Goal: Information Seeking & Learning: Learn about a topic

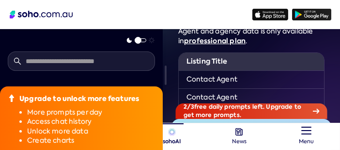
scroll to position [135, 0]
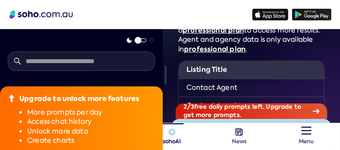
click at [211, 68] on th "Listing Title" at bounding box center [286, 69] width 215 height 17
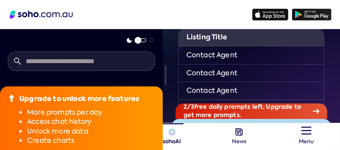
scroll to position [232, 0]
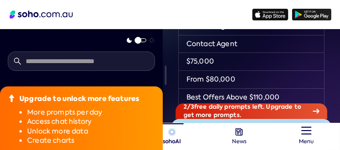
click at [194, 63] on td "$75,000" at bounding box center [286, 62] width 215 height 18
click at [210, 79] on td "From $80,000" at bounding box center [286, 79] width 215 height 18
click at [124, 61] on input "text" at bounding box center [81, 60] width 147 height 19
click at [150, 70] on div at bounding box center [81, 60] width 147 height 19
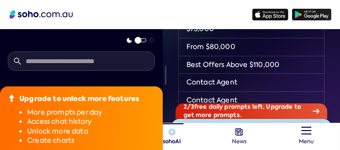
click at [208, 62] on td "Best Offers Above $110,000" at bounding box center [286, 65] width 215 height 18
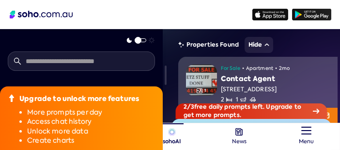
scroll to position [361, 0]
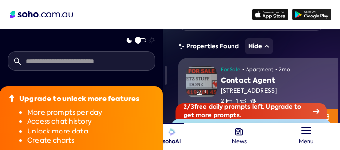
click at [209, 77] on img at bounding box center [201, 81] width 31 height 31
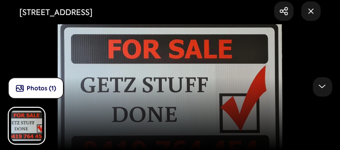
click at [209, 77] on div "Photos ( 1 )" at bounding box center [170, 88] width 324 height 22
click at [318, 90] on icon at bounding box center [321, 86] width 7 height 7
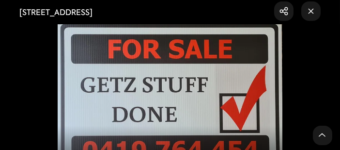
click at [276, 92] on div "[STREET_ADDRESS] Link Copied Photos ( 1 )" at bounding box center [170, 75] width 340 height 150
click at [312, 17] on rect at bounding box center [310, 10] width 19 height 19
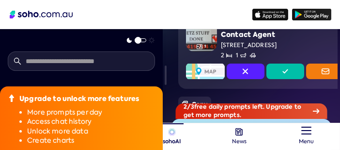
scroll to position [393, 0]
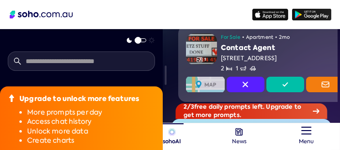
click at [203, 88] on img at bounding box center [205, 83] width 39 height 15
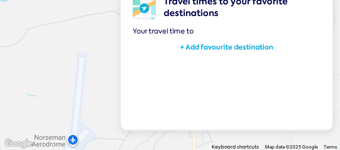
scroll to position [69, 0]
click at [54, 40] on div at bounding box center [170, 75] width 340 height 150
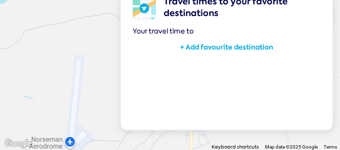
click at [76, 69] on div at bounding box center [170, 75] width 340 height 150
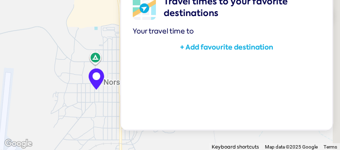
drag, startPoint x: 85, startPoint y: 50, endPoint x: 13, endPoint y: 63, distance: 73.4
click at [13, 63] on div at bounding box center [170, 75] width 340 height 150
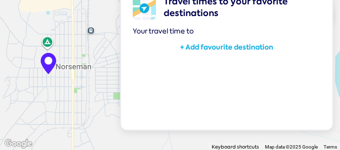
drag, startPoint x: 45, startPoint y: 79, endPoint x: 25, endPoint y: 76, distance: 20.1
click at [25, 76] on div at bounding box center [170, 75] width 340 height 150
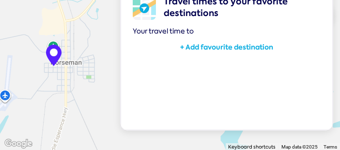
drag, startPoint x: 50, startPoint y: 89, endPoint x: 67, endPoint y: 75, distance: 22.4
click at [68, 75] on div at bounding box center [170, 75] width 340 height 150
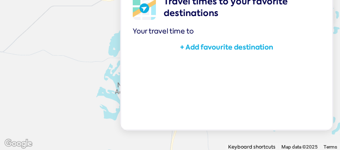
scroll to position [349, 0]
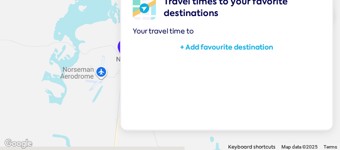
drag, startPoint x: 64, startPoint y: 83, endPoint x: 17, endPoint y: 68, distance: 48.8
click at [17, 68] on div at bounding box center [170, 75] width 340 height 150
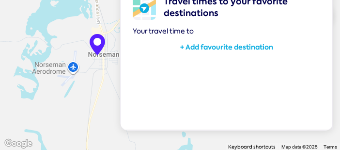
drag, startPoint x: 72, startPoint y: 89, endPoint x: 44, endPoint y: 84, distance: 28.5
click at [44, 84] on div at bounding box center [170, 75] width 340 height 150
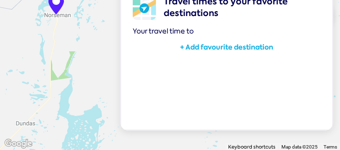
drag, startPoint x: 61, startPoint y: 102, endPoint x: 62, endPoint y: 38, distance: 63.4
click at [62, 38] on div at bounding box center [170, 75] width 340 height 150
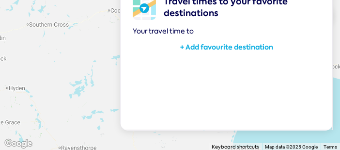
drag, startPoint x: 65, startPoint y: 62, endPoint x: 97, endPoint y: 80, distance: 36.2
click at [104, 85] on div at bounding box center [170, 75] width 340 height 150
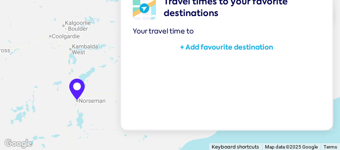
drag, startPoint x: 90, startPoint y: 76, endPoint x: 29, endPoint y: 105, distance: 66.7
click at [29, 105] on div at bounding box center [170, 75] width 340 height 150
